Goal: Information Seeking & Learning: Learn about a topic

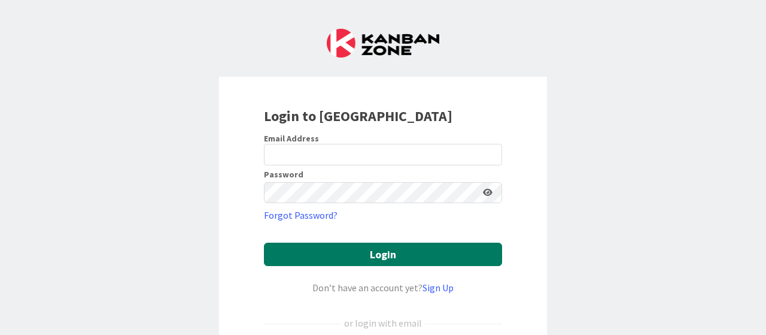
scroll to position [117, 0]
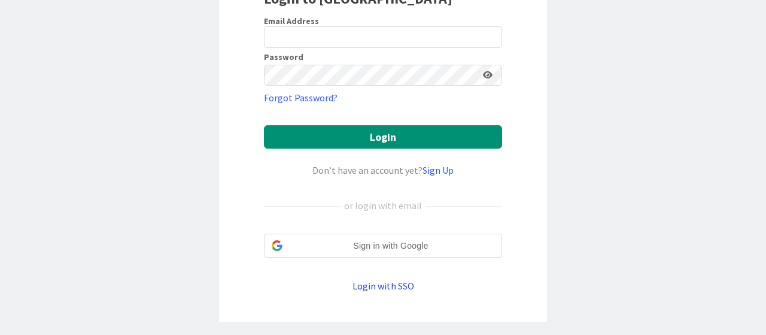
click at [365, 284] on link "Login with SSO" at bounding box center [384, 286] width 62 height 12
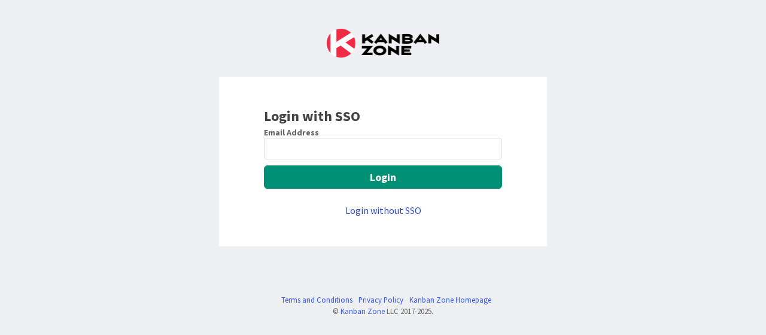
click at [373, 209] on link "Login without SSO" at bounding box center [384, 210] width 76 height 12
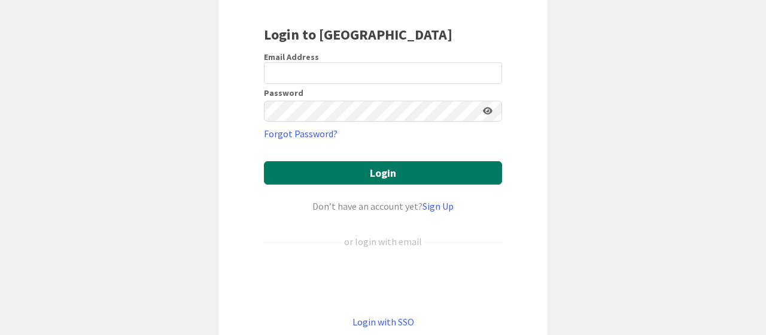
scroll to position [162, 0]
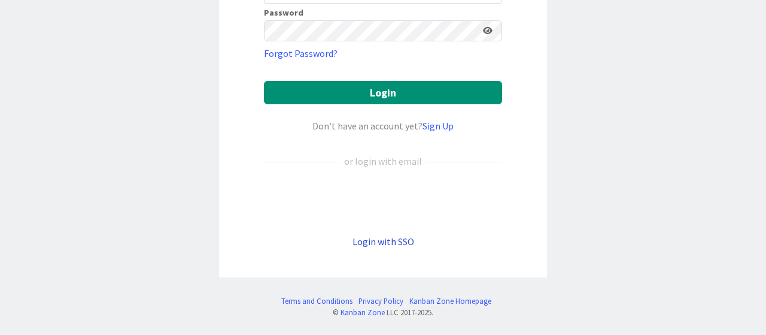
click at [365, 240] on link "Login with SSO" at bounding box center [384, 241] width 62 height 12
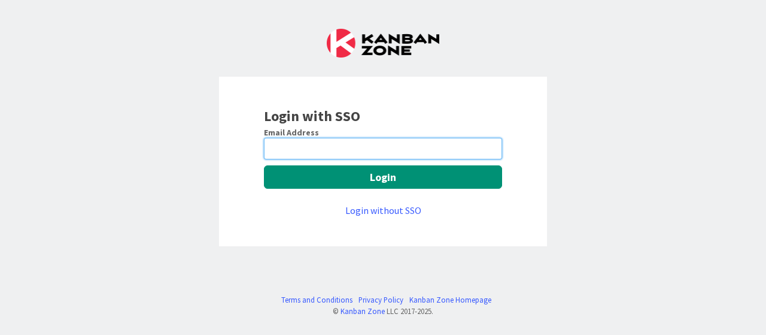
click at [302, 146] on input "email" at bounding box center [383, 149] width 238 height 22
type input "abubakkar.sithick@mrcglobal.com"
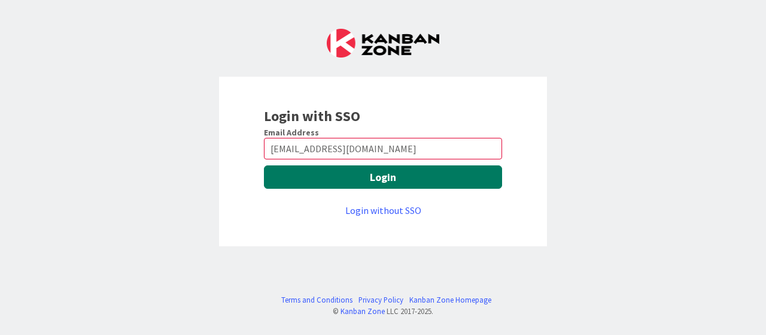
click at [329, 173] on button "Login" at bounding box center [383, 176] width 238 height 23
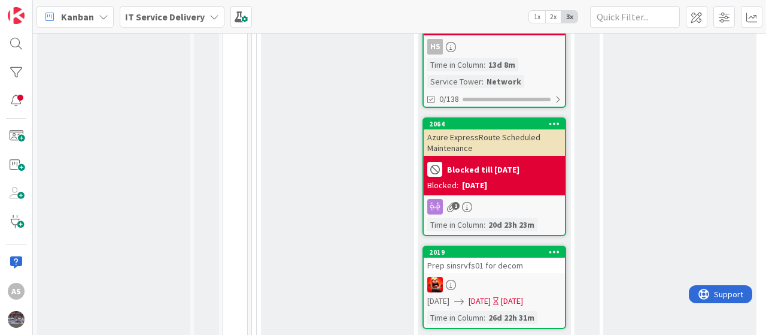
scroll to position [1257, 0]
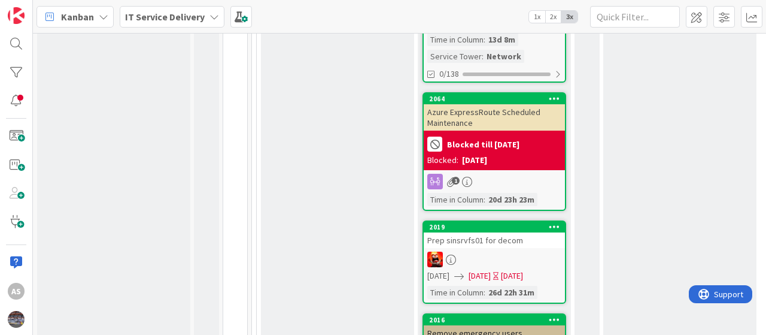
click at [487, 104] on div "Azure ExpressRoute Scheduled Maintenance" at bounding box center [494, 117] width 141 height 26
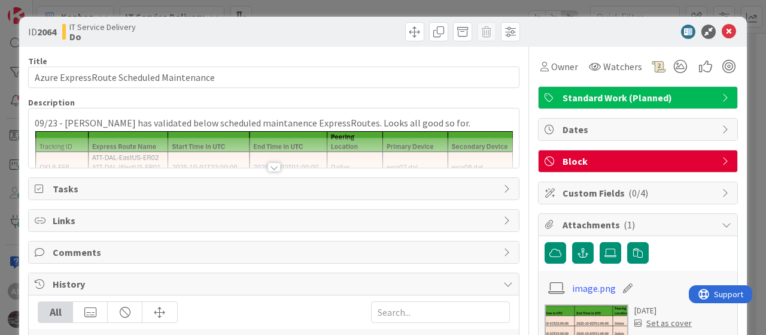
click at [196, 119] on div "09/23 - [PERSON_NAME] has validated below scheduled maintanence ExpressRoutes. …" at bounding box center [274, 137] width 490 height 59
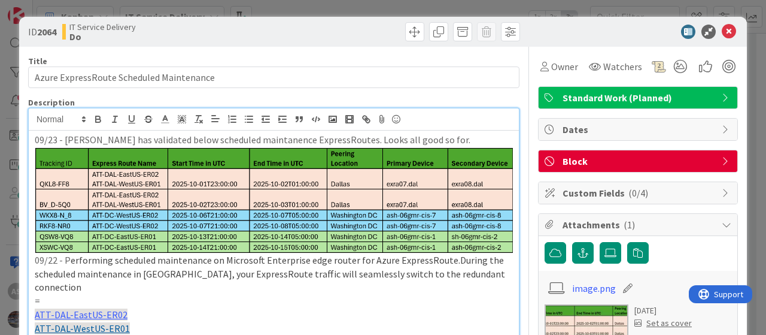
drag, startPoint x: 38, startPoint y: 231, endPoint x: 228, endPoint y: 243, distance: 190.2
click at [228, 243] on img at bounding box center [274, 200] width 478 height 107
click at [243, 273] on span "erforming scheduled maintenance on Microsoft Enterprise edge router for Azure E…" at bounding box center [271, 273] width 472 height 39
click at [35, 136] on p "09/23 - [PERSON_NAME] has validated below scheduled maintanence ExpressRoutes. …" at bounding box center [274, 140] width 478 height 14
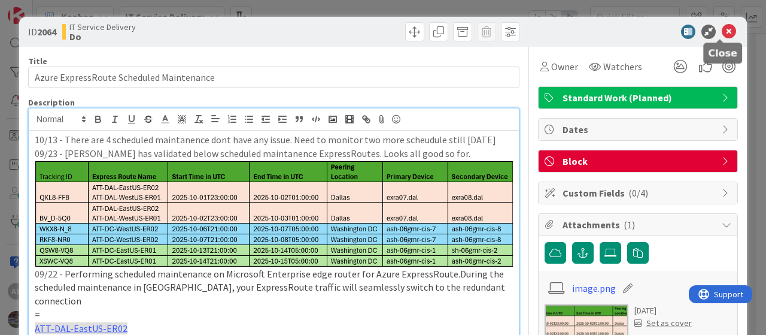
click at [723, 31] on icon at bounding box center [729, 32] width 14 height 14
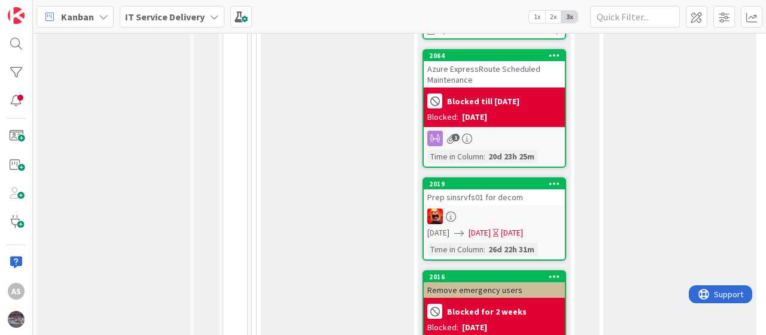
scroll to position [1377, 0]
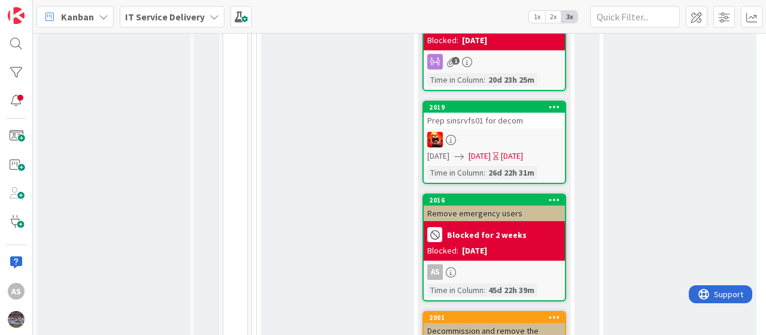
click at [482, 231] on b "Blocked for 2 weeks" at bounding box center [487, 235] width 80 height 8
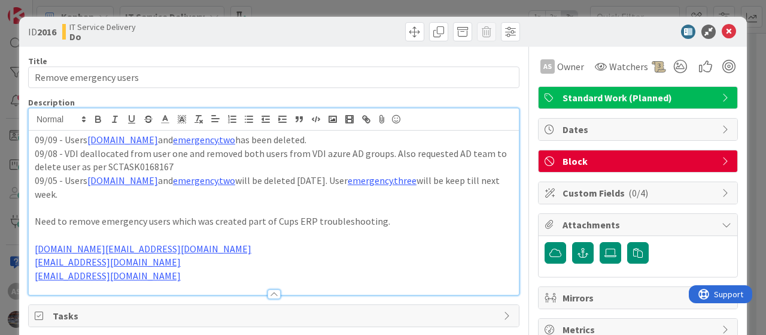
click at [34, 119] on div "09/09 - Users [DOMAIN_NAME] and [DOMAIN_NAME] has been deleted. 09/08 - VDI dea…" at bounding box center [274, 201] width 490 height 186
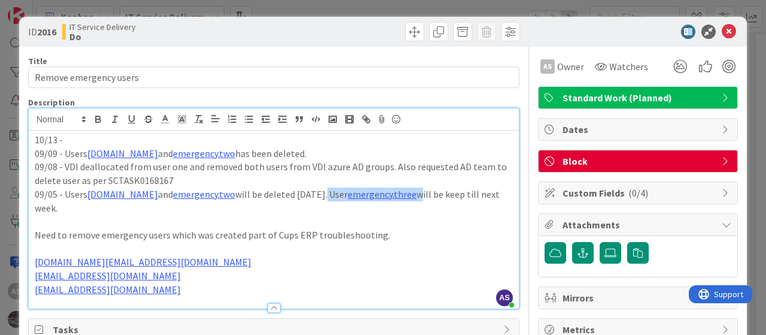
drag, startPoint x: 407, startPoint y: 193, endPoint x: 317, endPoint y: 193, distance: 89.2
click at [317, 193] on p "09/05 - Users [DOMAIN_NAME] and [DOMAIN_NAME] will be deleted [DATE]. User emer…" at bounding box center [274, 200] width 478 height 27
copy p "User emergency.three"
click at [75, 140] on p "10/13 -" at bounding box center [274, 140] width 478 height 14
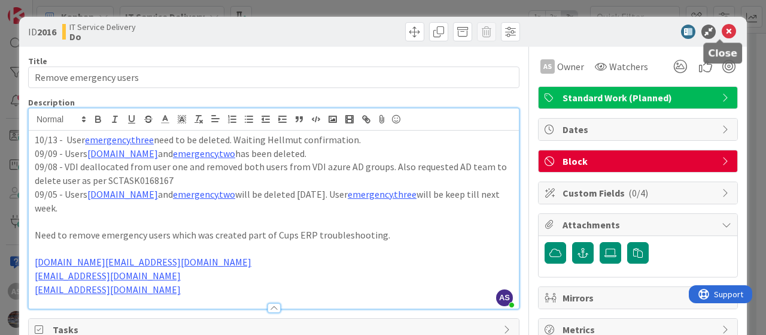
click at [722, 28] on icon at bounding box center [729, 32] width 14 height 14
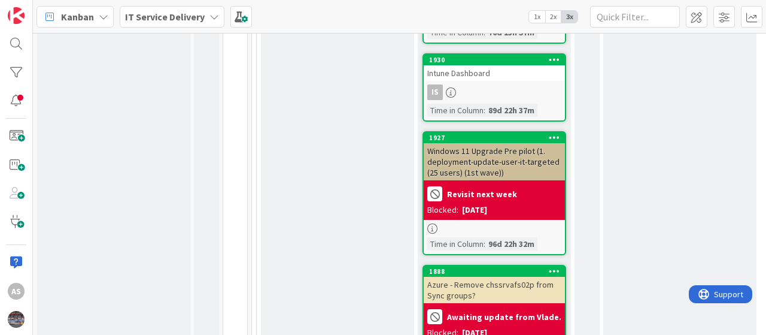
scroll to position [2275, 0]
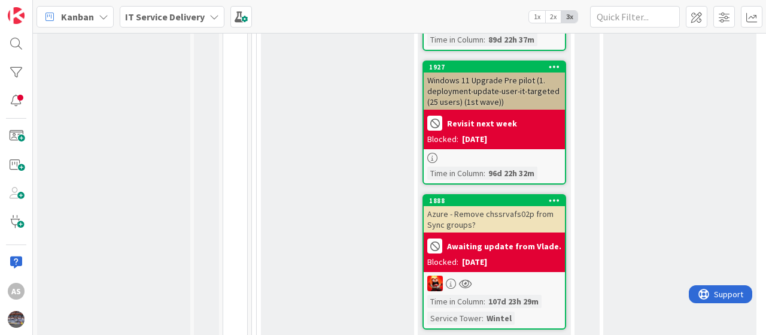
click at [484, 206] on div "Azure - Remove chssrvafs02p from Sync groups?" at bounding box center [494, 219] width 141 height 26
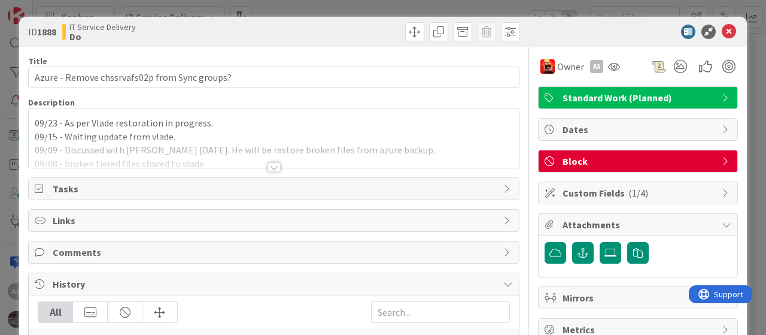
click at [33, 120] on div "09/23 - As per Vlade restoration in progress. 09/15 - Waiting update from vlade…" at bounding box center [274, 137] width 490 height 59
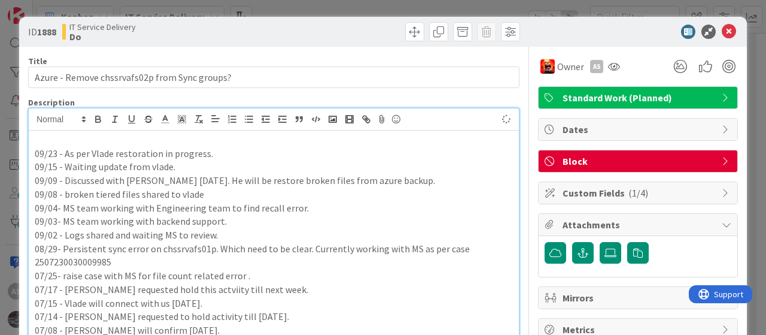
click at [104, 141] on p at bounding box center [274, 140] width 478 height 14
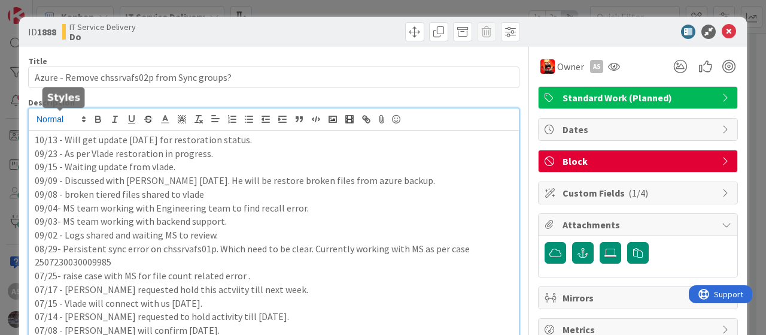
drag, startPoint x: 260, startPoint y: 140, endPoint x: 66, endPoint y: 121, distance: 194.4
click at [66, 121] on div "AS [PERSON_NAME] just joined 10/13 - Will get update [DATE] for restoration sta…" at bounding box center [274, 262] width 490 height 308
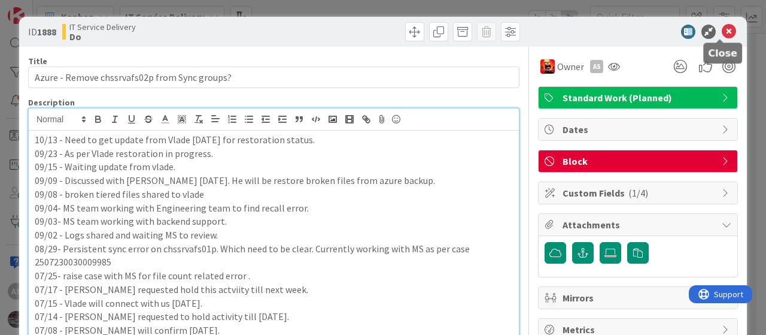
click at [722, 31] on icon at bounding box center [729, 32] width 14 height 14
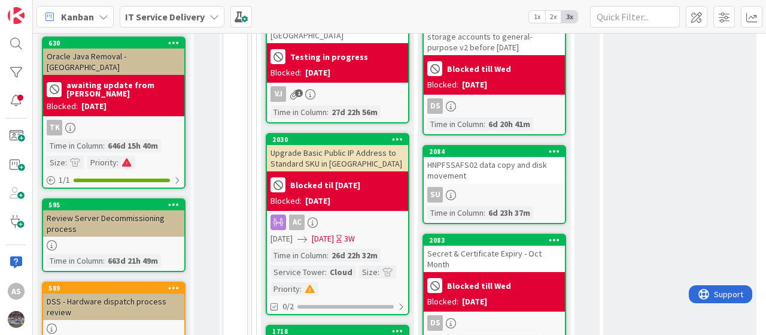
scroll to position [596, 0]
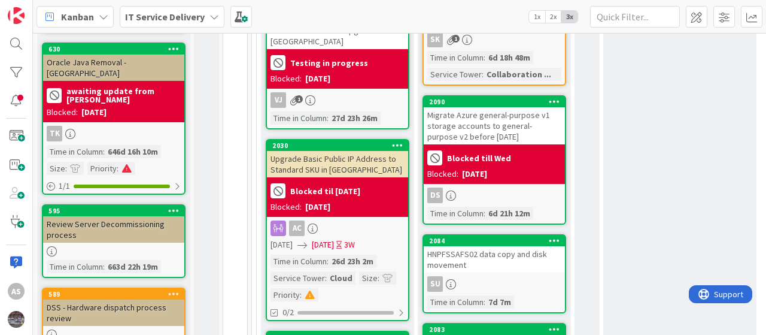
click at [489, 107] on div "Migrate Azure general-purpose v1 storage accounts to general-purpose v2 before …" at bounding box center [494, 125] width 141 height 37
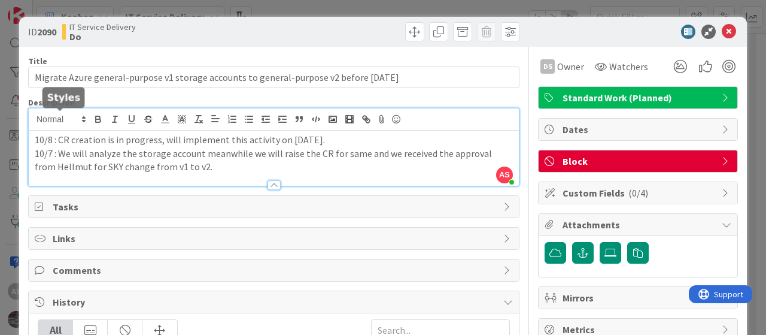
click at [31, 119] on div "AS [PERSON_NAME] just joined 10/8 : CR creation is in progress, will implement …" at bounding box center [274, 146] width 490 height 77
click at [722, 28] on icon at bounding box center [729, 32] width 14 height 14
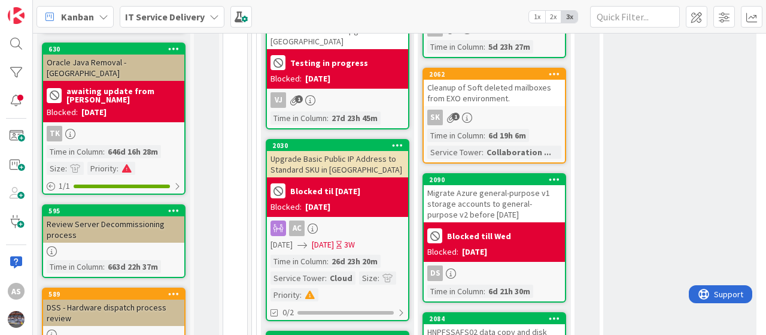
click at [508, 185] on div "Migrate Azure general-purpose v1 storage accounts to general-purpose v2 before …" at bounding box center [494, 203] width 141 height 37
